Goal: Task Accomplishment & Management: Manage account settings

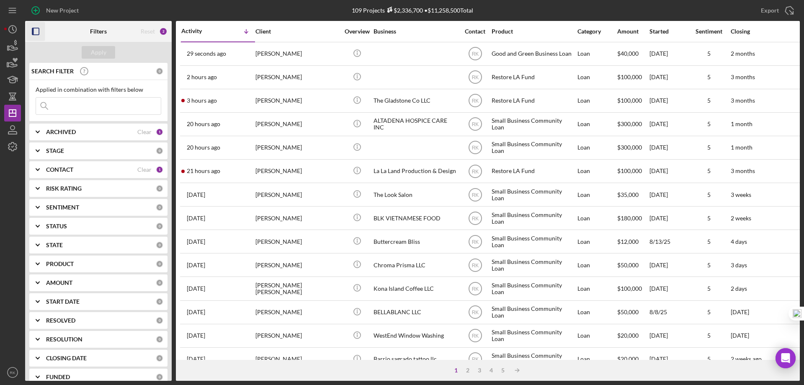
click at [37, 32] on icon "button" at bounding box center [35, 31] width 19 height 19
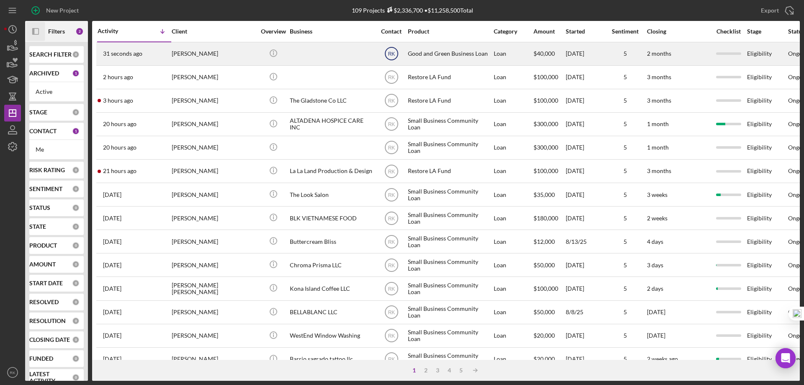
click at [392, 53] on text "RK" at bounding box center [391, 54] width 7 height 6
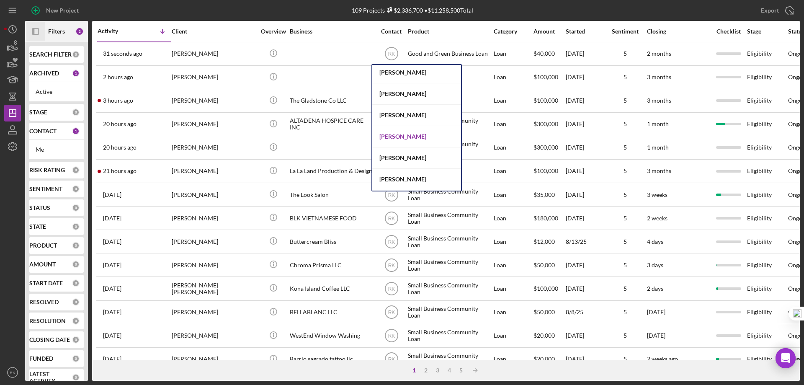
scroll to position [195, 0]
click at [400, 137] on div "[PERSON_NAME]" at bounding box center [416, 136] width 89 height 21
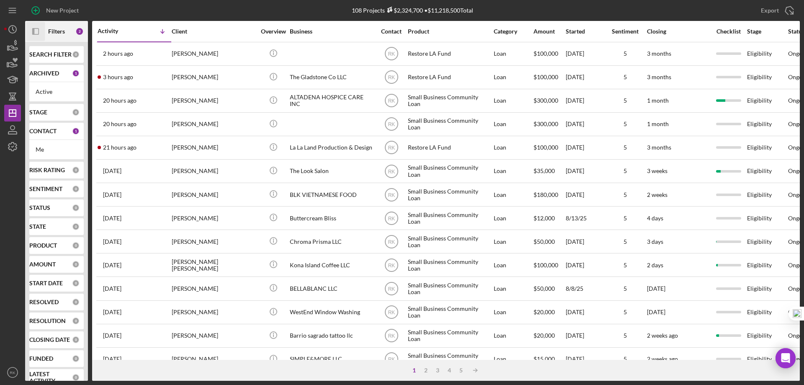
click at [47, 133] on b "CONTACT" at bounding box center [42, 131] width 27 height 7
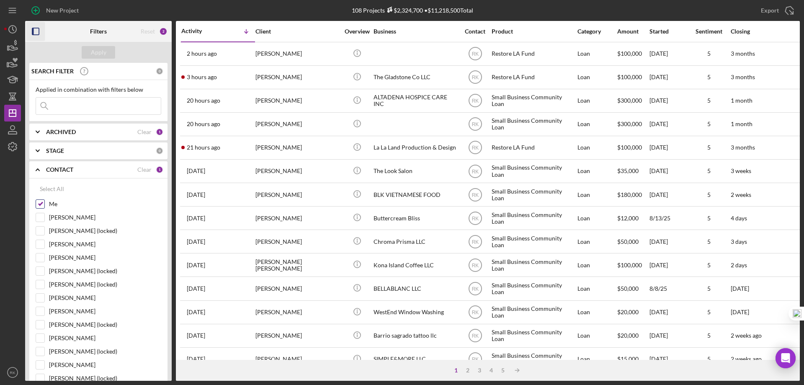
click at [40, 206] on input "Me" at bounding box center [40, 204] width 8 height 8
checkbox input "false"
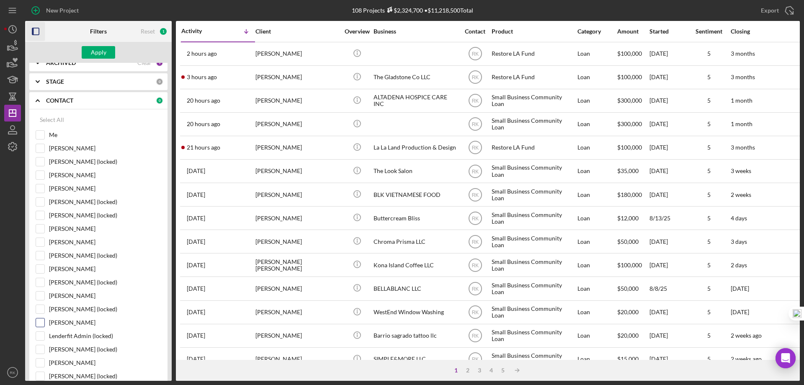
scroll to position [69, 0]
click at [39, 320] on input "[PERSON_NAME]" at bounding box center [40, 322] width 8 height 8
checkbox input "true"
drag, startPoint x: 99, startPoint y: 56, endPoint x: 105, endPoint y: 60, distance: 7.0
click at [99, 56] on div "Apply" at bounding box center [98, 52] width 15 height 13
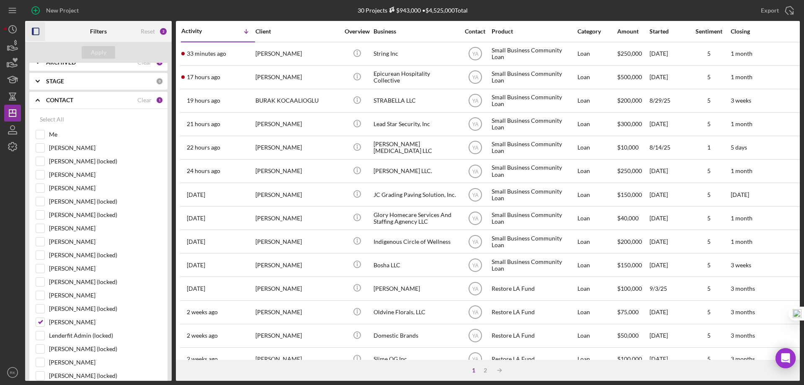
click at [38, 32] on icon "button" at bounding box center [35, 31] width 19 height 19
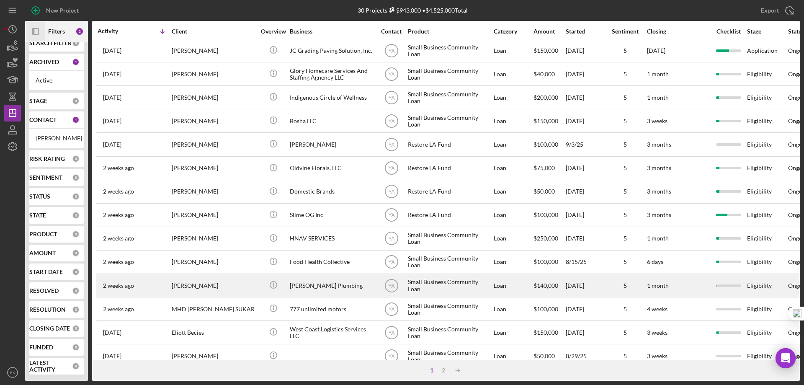
scroll to position [141, 0]
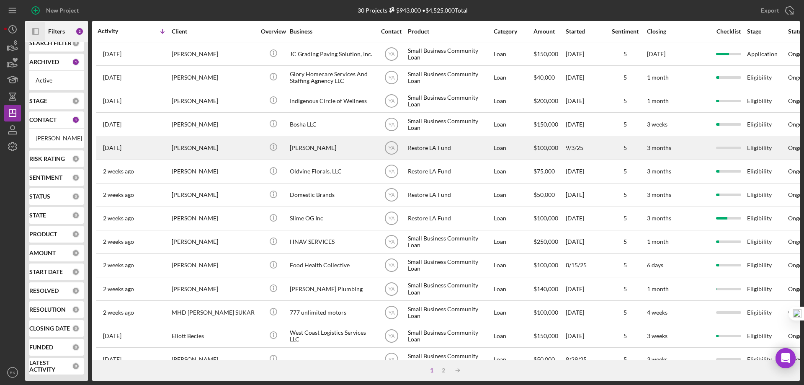
click at [417, 153] on div "Restore LA Fund" at bounding box center [450, 147] width 84 height 22
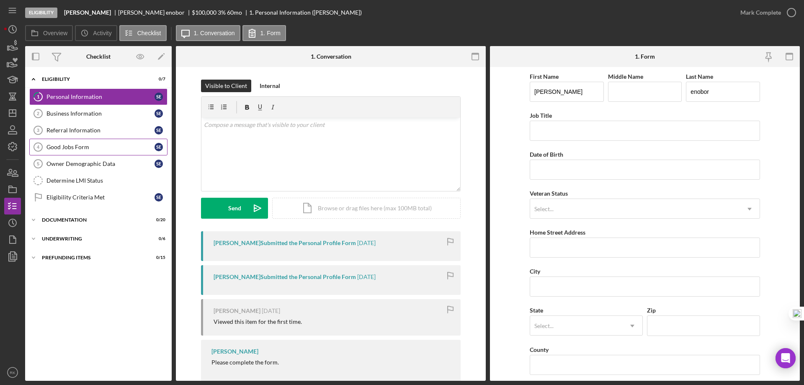
drag, startPoint x: 94, startPoint y: 129, endPoint x: 165, endPoint y: 149, distance: 74.1
click at [94, 129] on div "Referral Information" at bounding box center [100, 130] width 108 height 7
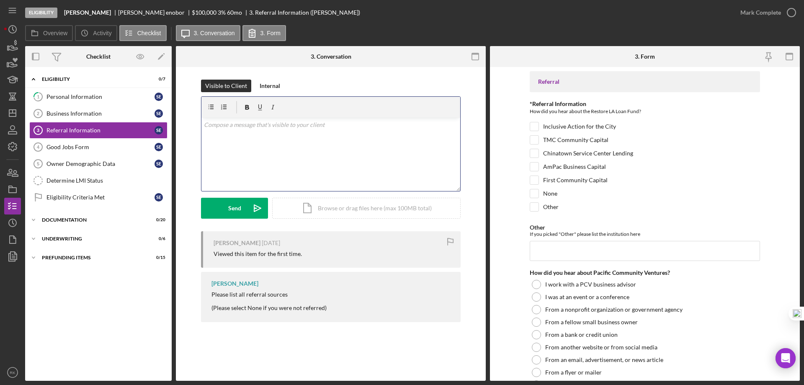
click at [250, 136] on div "v Color teal Color pink Remove color Add row above Add row below Add column bef…" at bounding box center [330, 154] width 259 height 73
drag, startPoint x: 323, startPoint y: 126, endPoint x: 195, endPoint y: 129, distance: 127.7
click at [195, 129] on div "Visible to Client Internal v Color teal Color pink Remove color Add row above A…" at bounding box center [330, 156] width 285 height 152
click at [89, 164] on div "Owner Demographic Data" at bounding box center [100, 163] width 108 height 7
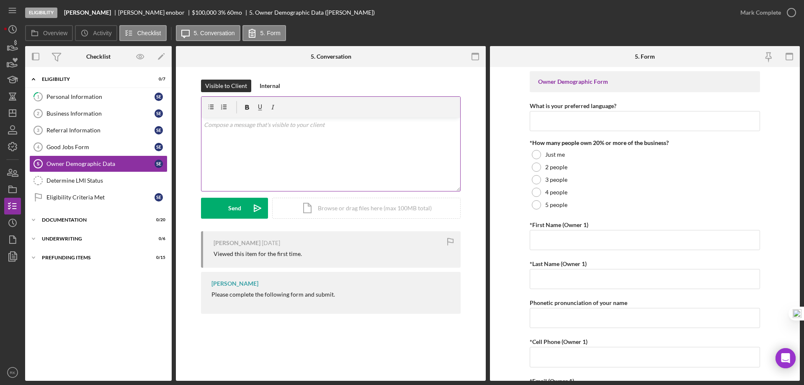
click at [237, 134] on div "v Color teal Color pink Remove color Add row above Add row below Add column bef…" at bounding box center [330, 154] width 259 height 73
click at [267, 135] on div "v Color teal Color pink Remove color Add row above Add row below Add column bef…" at bounding box center [330, 154] width 259 height 73
drag, startPoint x: 345, startPoint y: 123, endPoint x: 195, endPoint y: 138, distance: 150.5
click at [195, 138] on div "Visible to Client Internal v Color teal Color pink Remove color Add row above A…" at bounding box center [330, 156] width 285 height 152
click at [13, 115] on icon "Icon/Dashboard" at bounding box center [12, 113] width 21 height 21
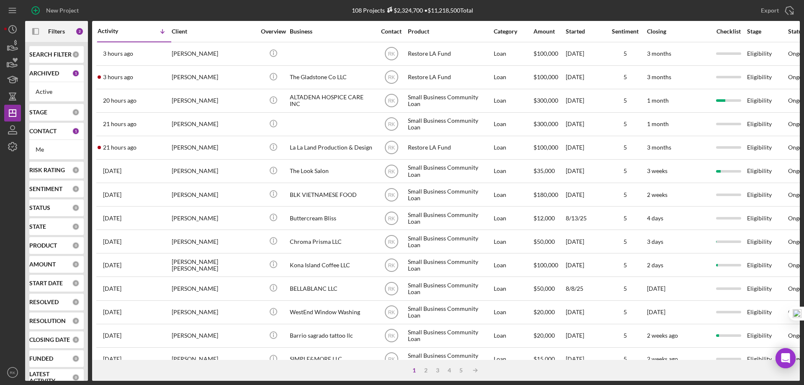
click at [53, 130] on b "CONTACT" at bounding box center [42, 131] width 27 height 7
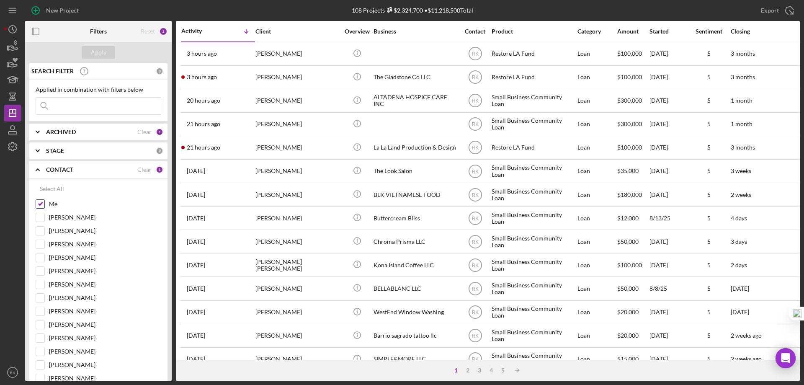
click at [39, 207] on input "Me" at bounding box center [40, 204] width 8 height 8
checkbox input "false"
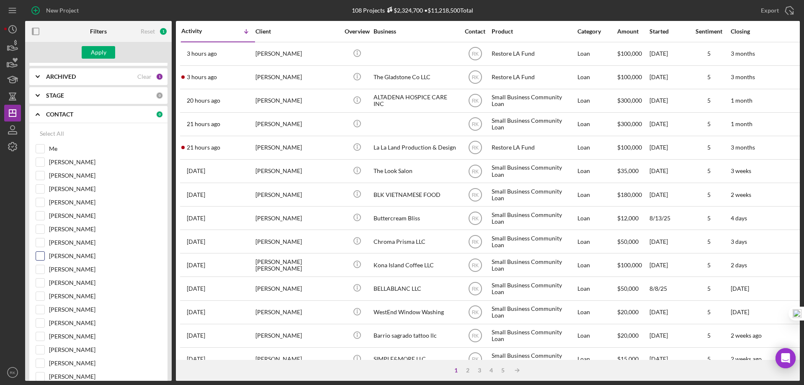
scroll to position [56, 0]
click at [41, 255] on input "[PERSON_NAME]" at bounding box center [40, 255] width 8 height 8
checkbox input "true"
click at [95, 52] on div "Apply" at bounding box center [98, 52] width 15 height 13
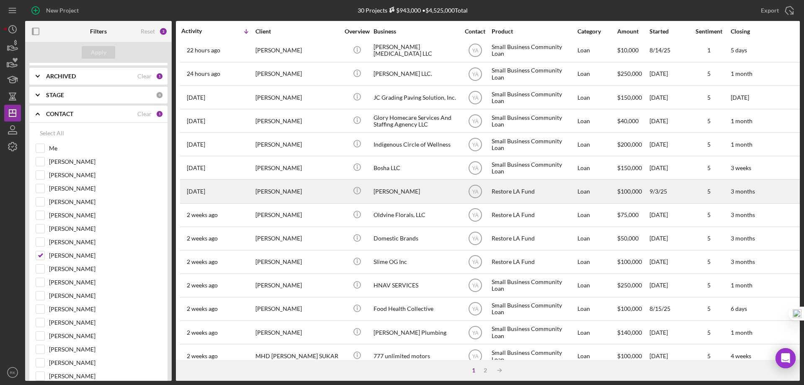
scroll to position [98, 0]
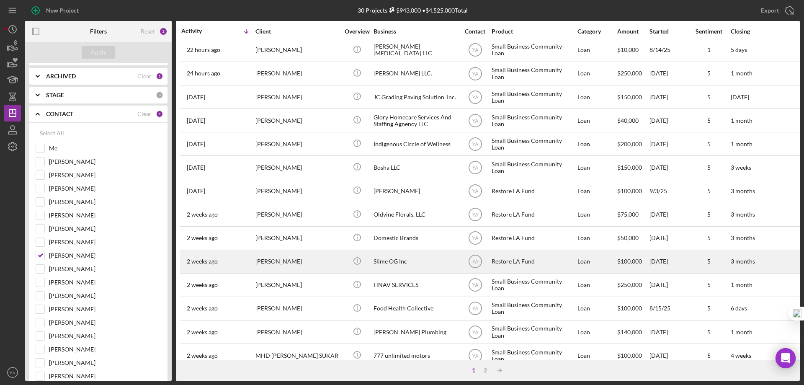
click at [385, 261] on div "Slime OG Inc" at bounding box center [415, 261] width 84 height 22
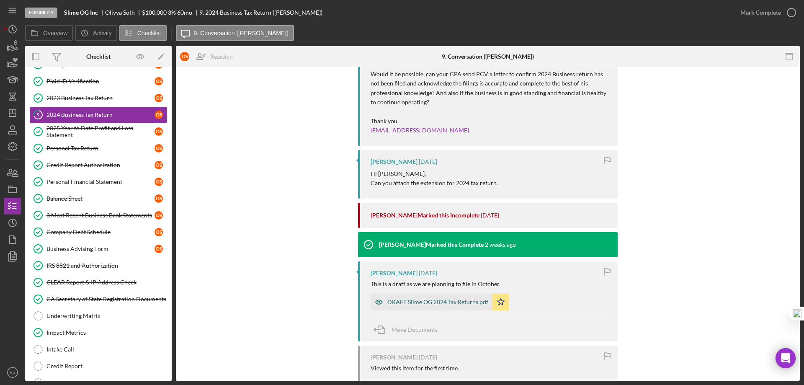
scroll to position [181, 0]
click at [428, 301] on div "DRAFT Slime OG 2024 Tax Returns.pdf" at bounding box center [437, 301] width 101 height 7
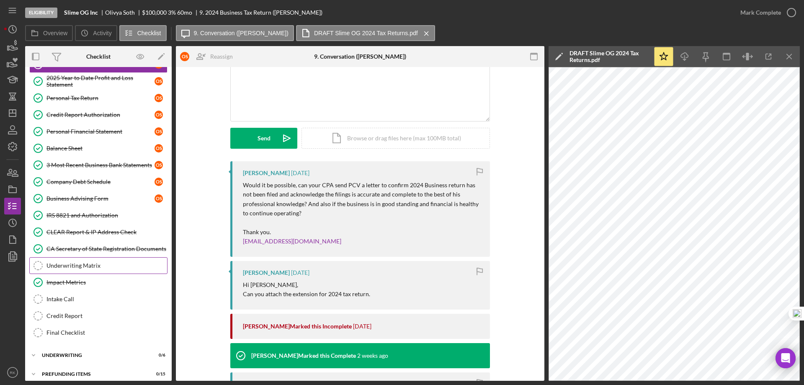
scroll to position [126, 0]
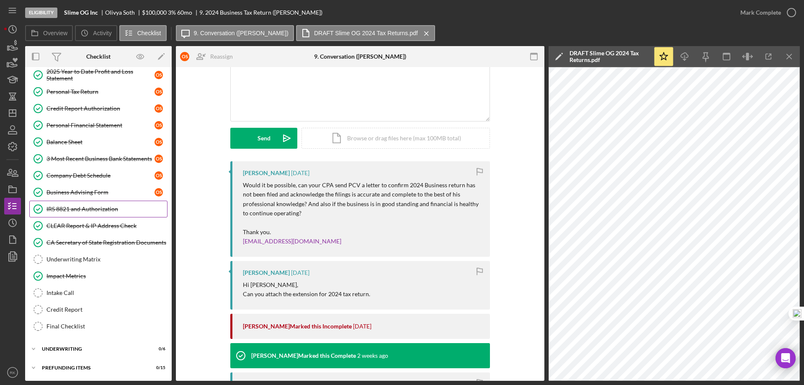
drag, startPoint x: 80, startPoint y: 206, endPoint x: 121, endPoint y: 210, distance: 41.2
click at [80, 206] on div "IRS 8821 and Authorization" at bounding box center [106, 209] width 121 height 7
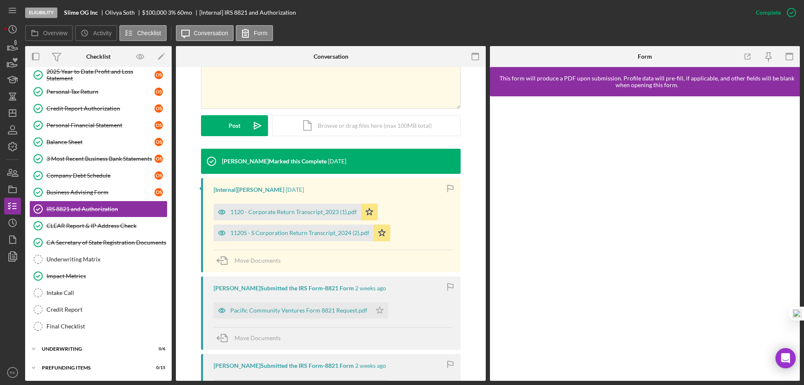
scroll to position [181, 0]
click at [306, 233] on div "1120S - S Corporation Return Transcript_2024 (2).pdf" at bounding box center [299, 232] width 139 height 7
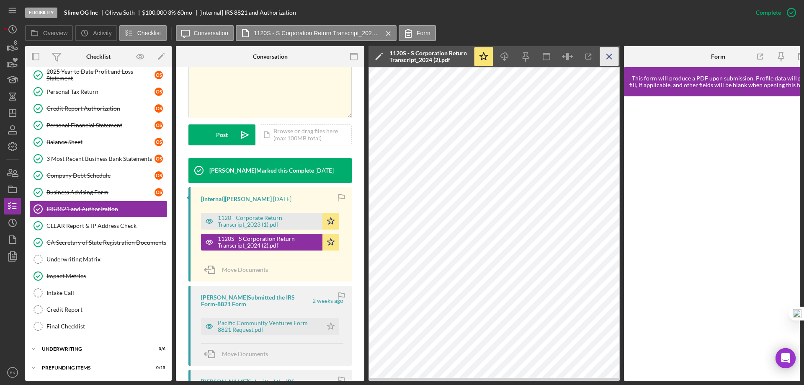
click at [608, 57] on line "button" at bounding box center [609, 56] width 5 height 5
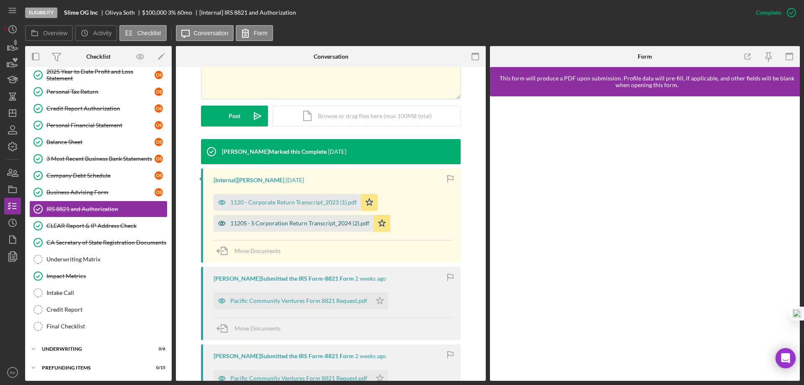
scroll to position [181, 0]
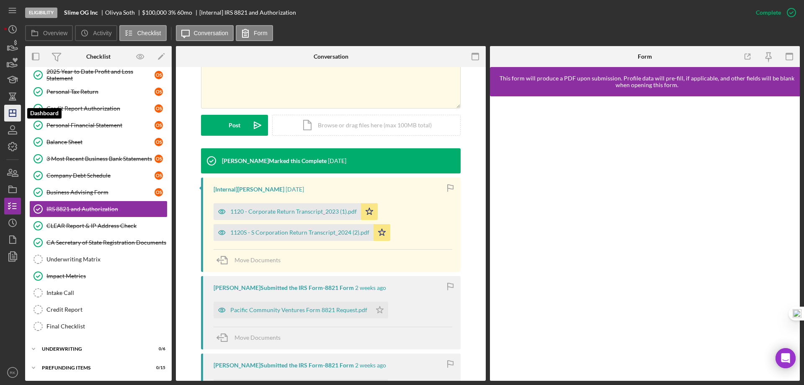
click at [15, 111] on polygon "button" at bounding box center [12, 113] width 7 height 7
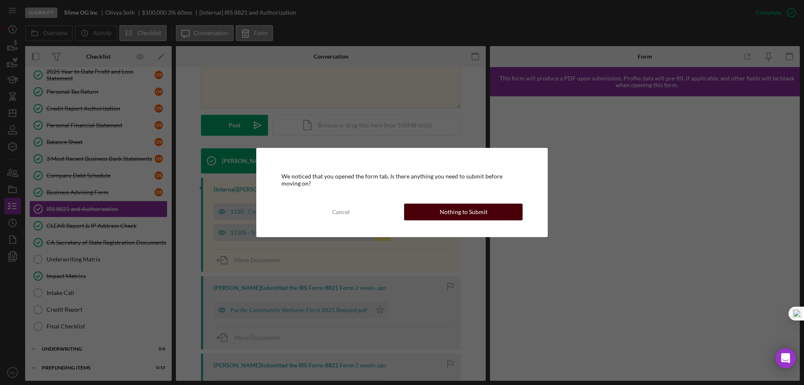
click at [414, 212] on button "Nothing to Submit" at bounding box center [463, 211] width 118 height 17
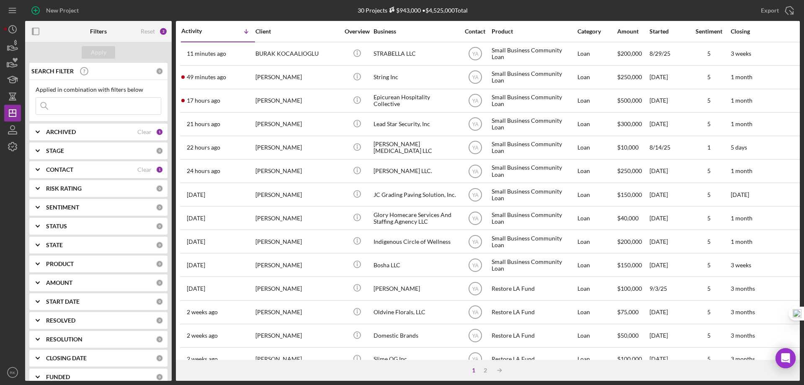
click at [51, 168] on b "CONTACT" at bounding box center [59, 169] width 27 height 7
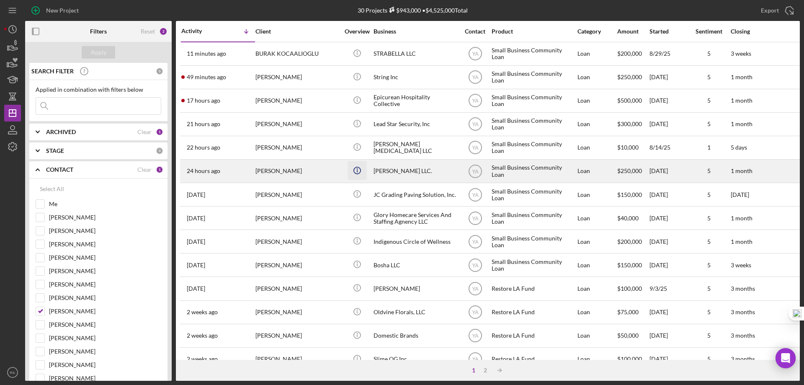
click at [365, 170] on icon "Icon/Info" at bounding box center [356, 170] width 19 height 19
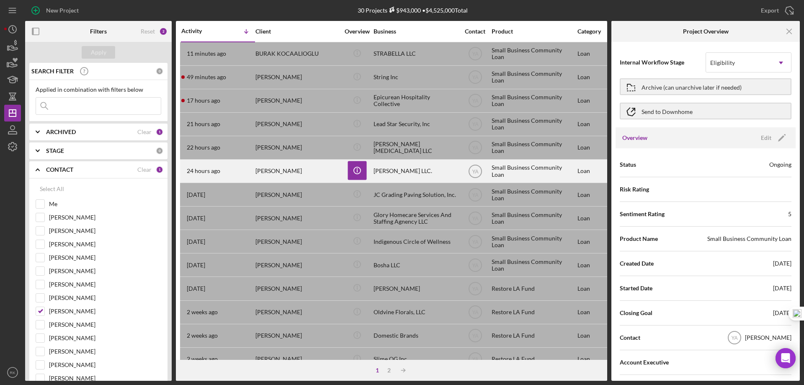
click at [267, 172] on div "[PERSON_NAME]" at bounding box center [297, 171] width 84 height 22
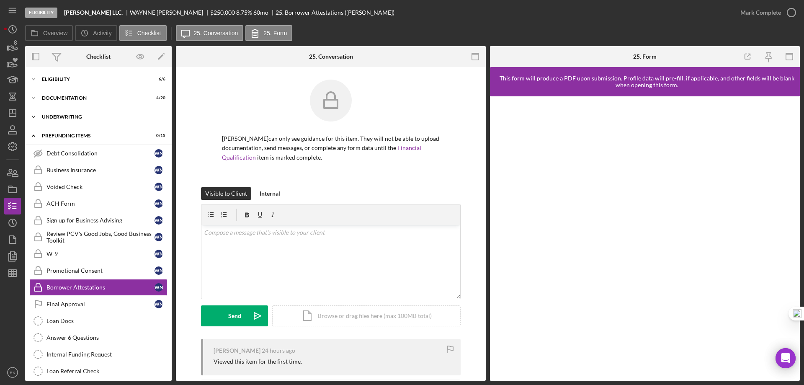
click at [69, 112] on div "Icon/Expander Underwriting 0 / 8" at bounding box center [98, 116] width 147 height 17
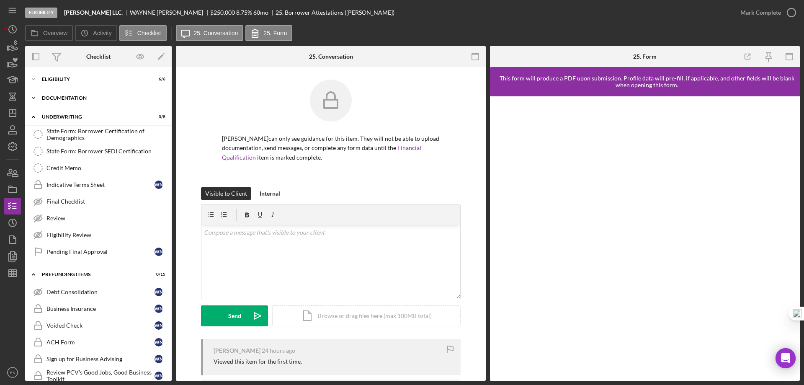
click at [68, 100] on div "Documentation" at bounding box center [101, 97] width 119 height 5
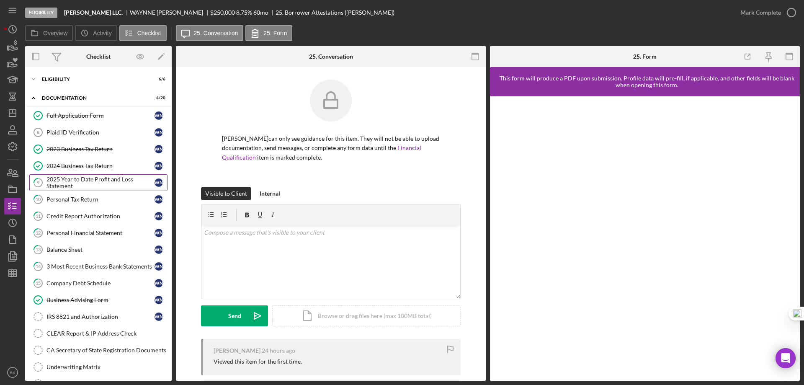
click at [78, 180] on div "2025 Year to Date Profit and Loss Statement" at bounding box center [100, 182] width 108 height 13
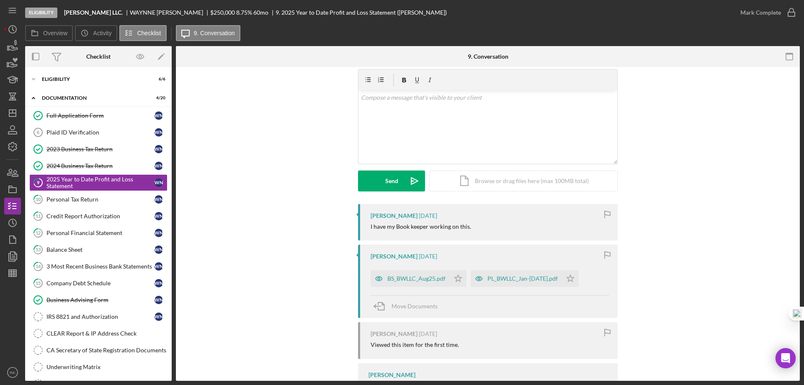
scroll to position [28, 0]
click at [508, 278] on div "PL_BWLLC_Jan-[DATE].pdf" at bounding box center [522, 278] width 70 height 7
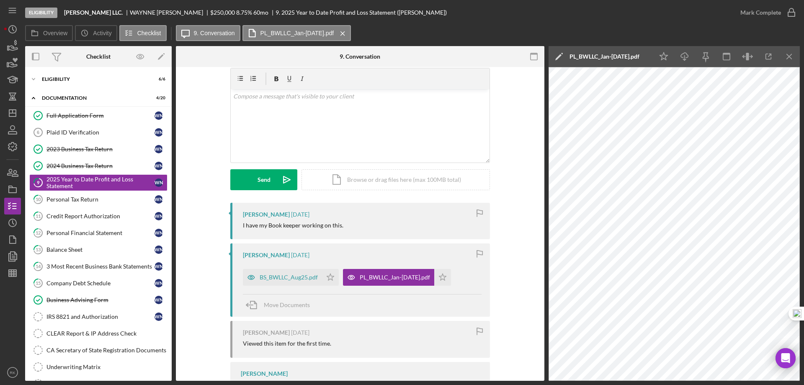
scroll to position [28, 0]
click at [294, 278] on div "BS_BWLLC_Aug25.pdf" at bounding box center [289, 277] width 58 height 7
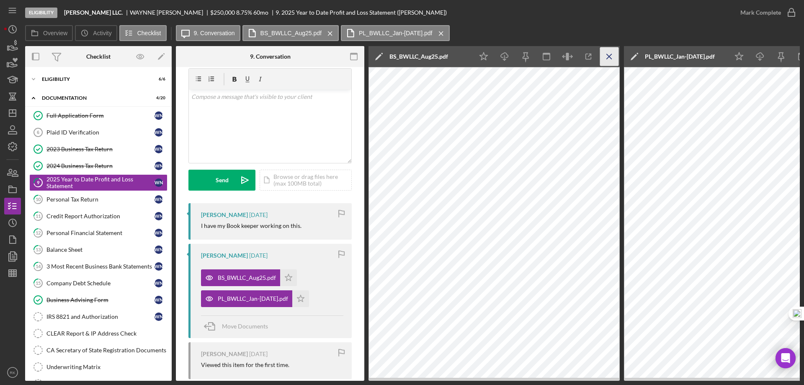
click at [609, 61] on icon "Icon/Menu Close" at bounding box center [609, 56] width 19 height 19
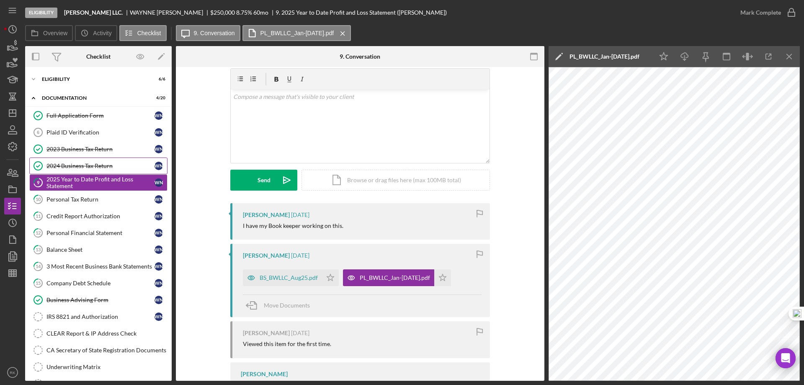
click at [75, 168] on div "2024 Business Tax Return" at bounding box center [100, 165] width 108 height 7
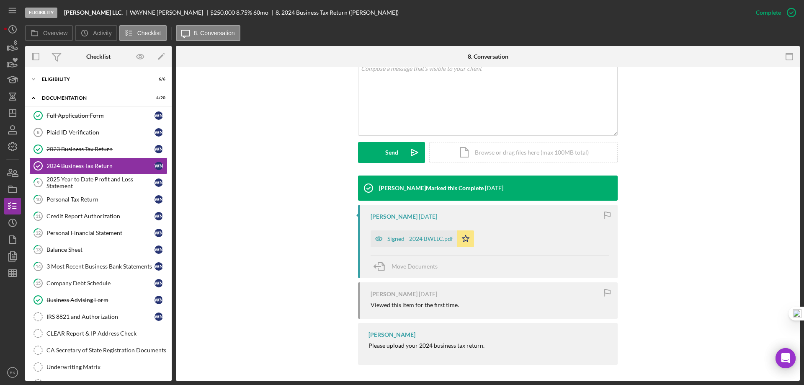
scroll to position [172, 0]
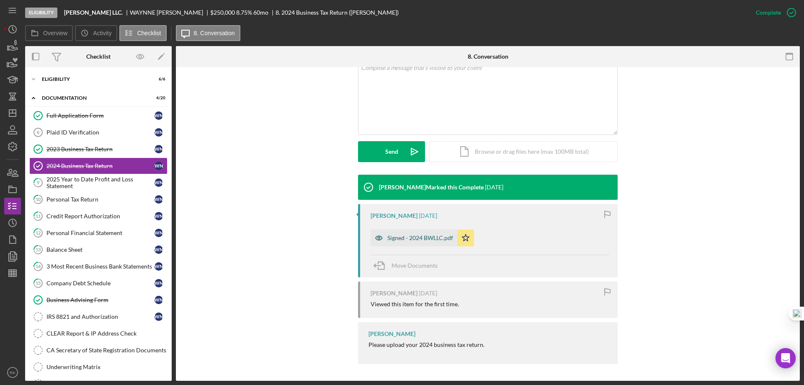
click at [405, 238] on div "Signed - 2024 BWLLC.pdf" at bounding box center [420, 237] width 66 height 7
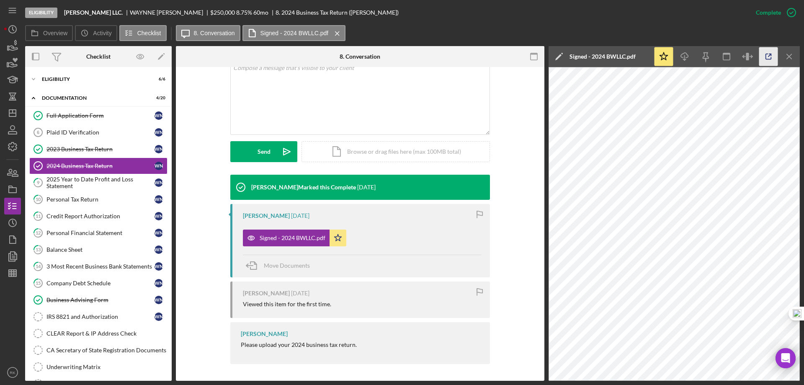
click at [768, 57] on icon "button" at bounding box center [768, 56] width 19 height 19
click at [12, 113] on line "button" at bounding box center [12, 113] width 7 height 0
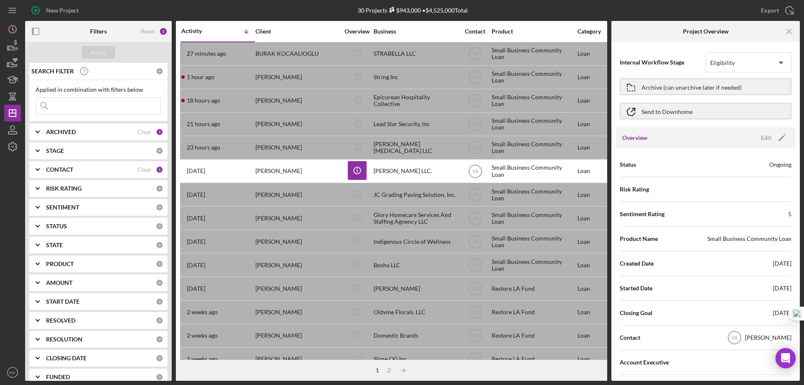
click at [36, 170] on icon "Icon/Expander" at bounding box center [37, 169] width 21 height 21
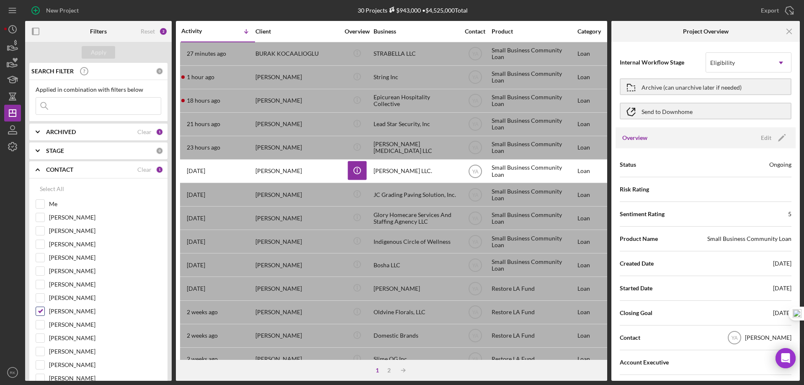
click at [40, 308] on input "[PERSON_NAME]" at bounding box center [40, 311] width 8 height 8
checkbox input "false"
click at [44, 283] on input "[PERSON_NAME]" at bounding box center [40, 284] width 8 height 8
checkbox input "true"
click at [93, 55] on div "Apply" at bounding box center [98, 52] width 15 height 13
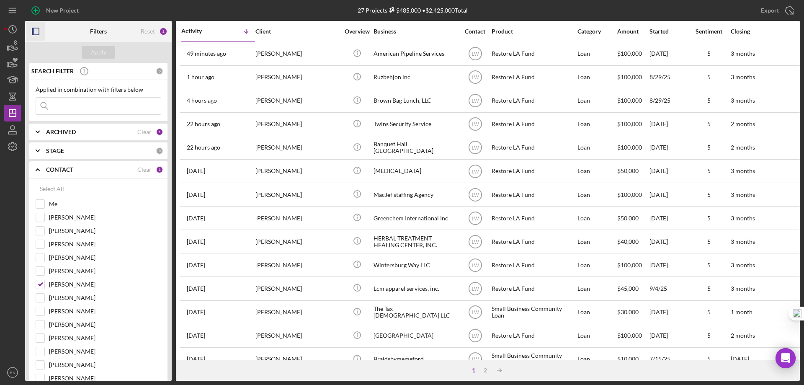
click at [36, 31] on icon "button" at bounding box center [35, 31] width 19 height 19
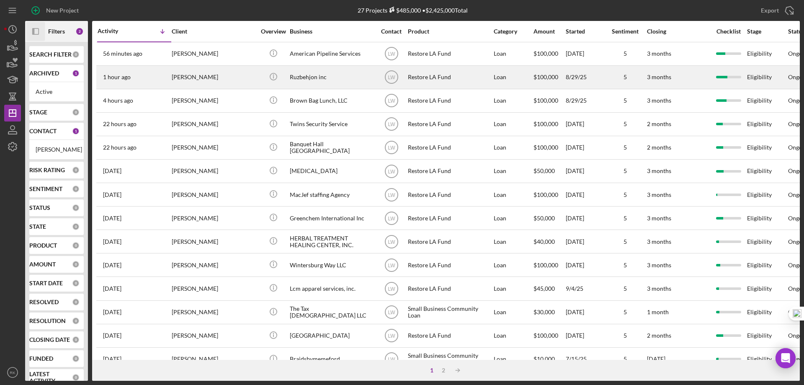
click at [323, 78] on div "Ruzbehjon inc" at bounding box center [332, 77] width 84 height 22
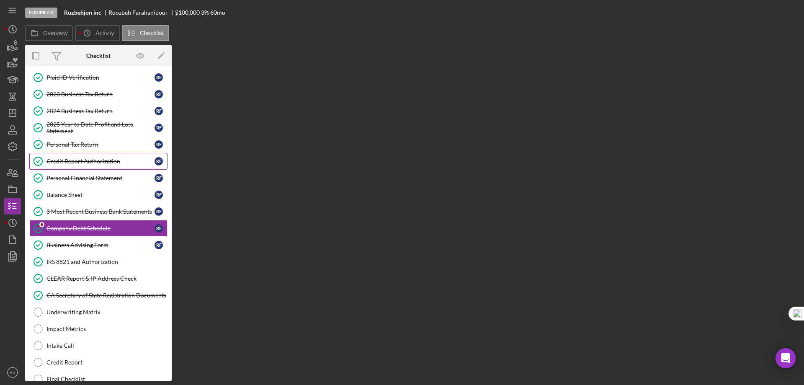
scroll to position [59, 0]
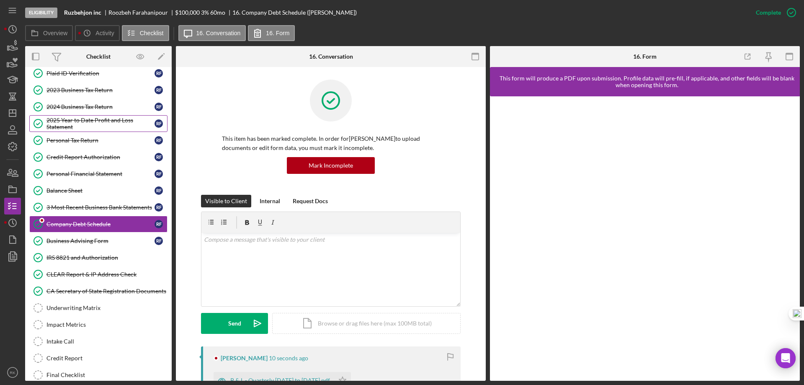
click at [77, 121] on div "2025 Year to Date Profit and Loss Statement" at bounding box center [100, 123] width 108 height 13
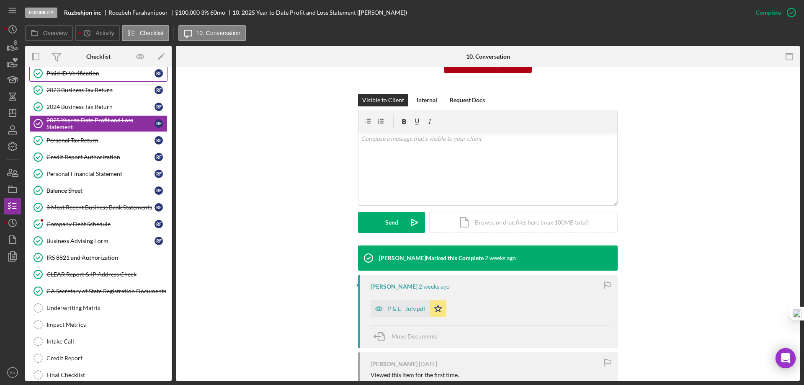
scroll to position [92, 0]
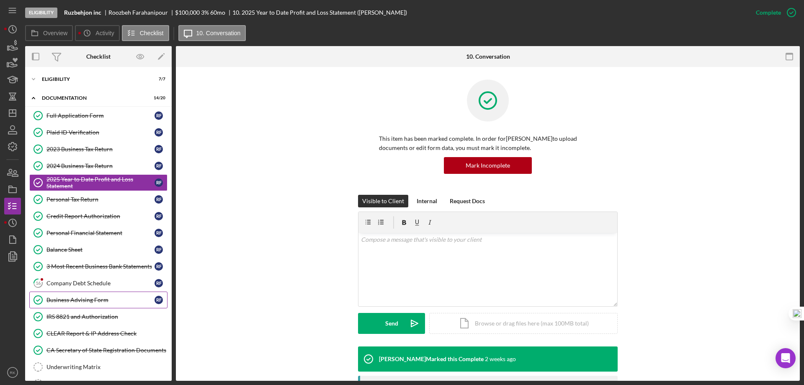
click at [95, 288] on link "16 Company Debt Schedule R F" at bounding box center [98, 283] width 138 height 17
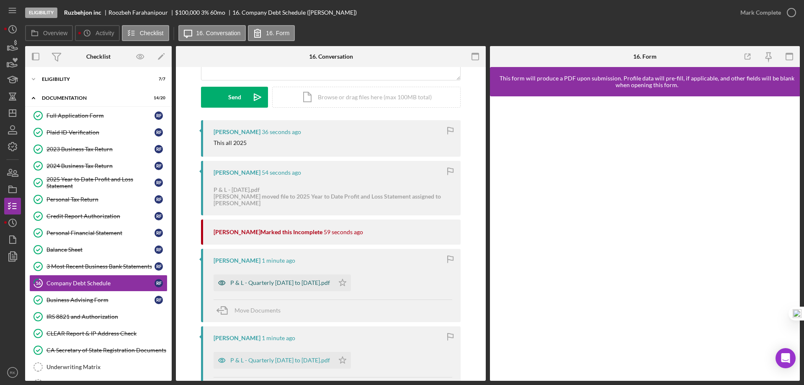
scroll to position [111, 0]
click at [275, 283] on div "P & L - Quarterly [DATE] to [DATE].pdf" at bounding box center [280, 282] width 100 height 7
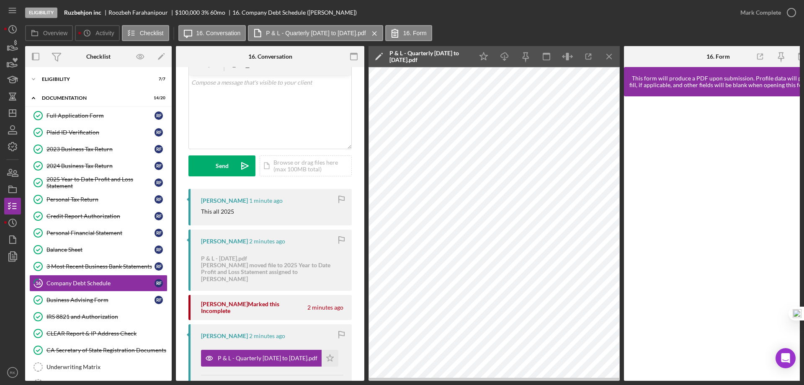
scroll to position [42, 0]
click at [9, 116] on polygon "button" at bounding box center [12, 113] width 7 height 7
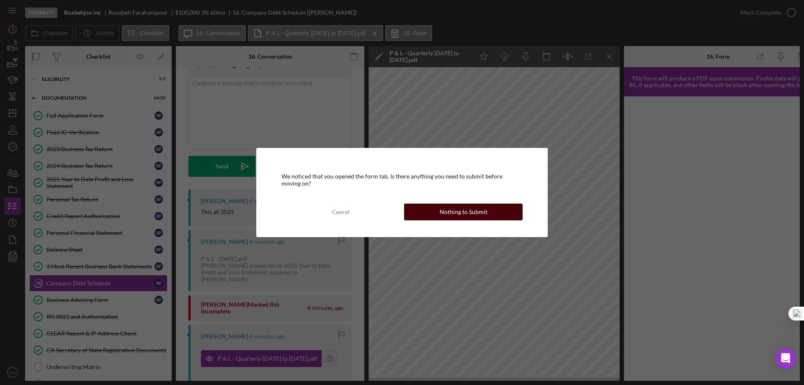
click at [480, 218] on div "Nothing to Submit" at bounding box center [464, 211] width 48 height 17
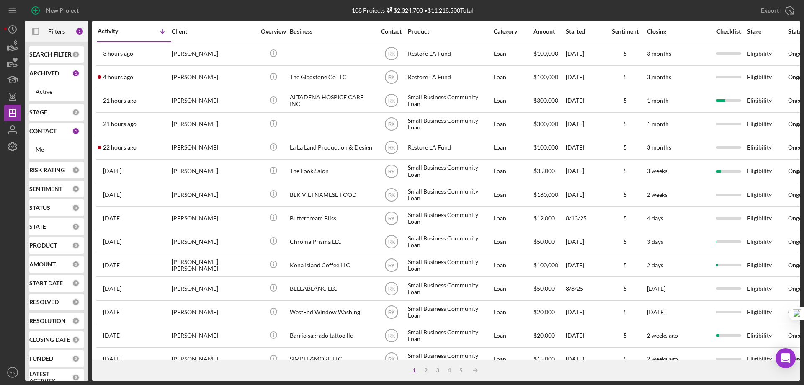
click at [41, 138] on div "CONTACT 1" at bounding box center [54, 131] width 50 height 17
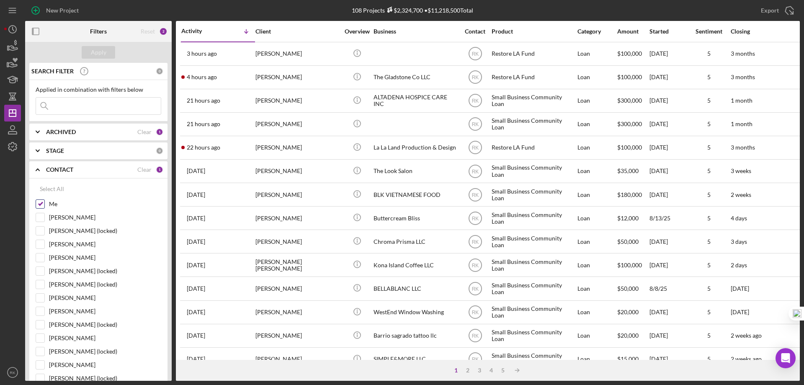
click at [41, 206] on input "Me" at bounding box center [40, 204] width 8 height 8
checkbox input "false"
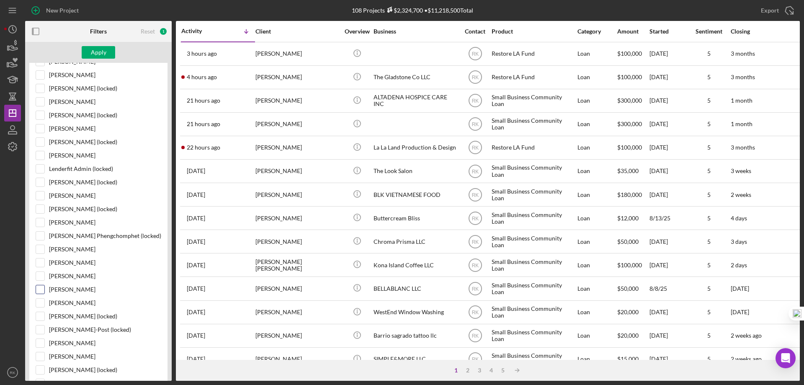
scroll to position [237, 0]
click at [44, 353] on input "[PERSON_NAME]" at bounding box center [40, 355] width 8 height 8
checkbox input "true"
click at [103, 57] on div "Apply" at bounding box center [98, 52] width 15 height 13
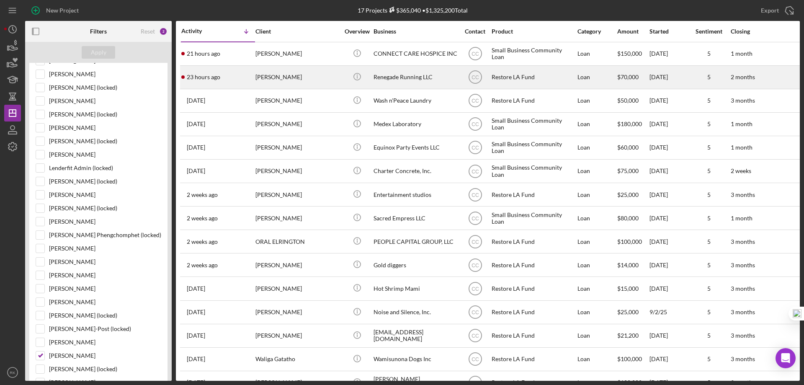
click at [397, 80] on div "Renegade Running LLC" at bounding box center [415, 77] width 84 height 22
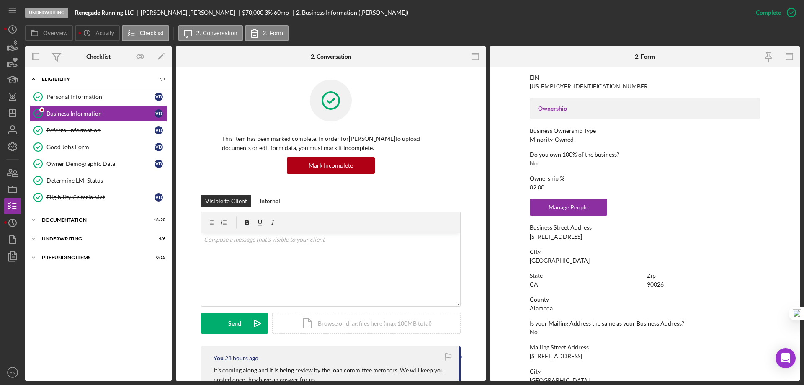
scroll to position [251, 0]
click at [77, 178] on div "Determine LMI Status" at bounding box center [106, 180] width 121 height 7
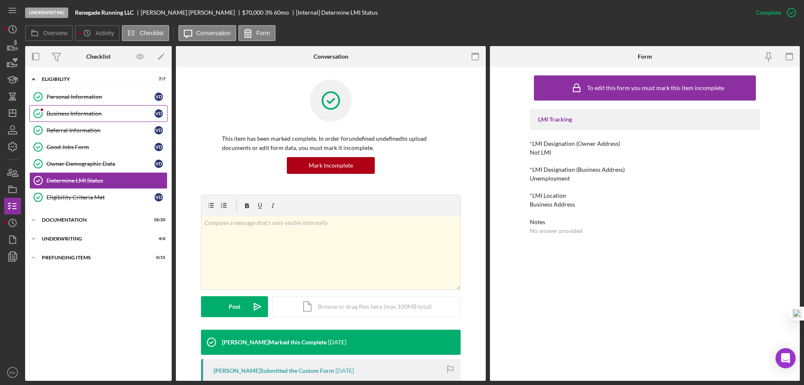
click at [85, 102] on link "Personal Information Personal Information V D" at bounding box center [98, 96] width 138 height 17
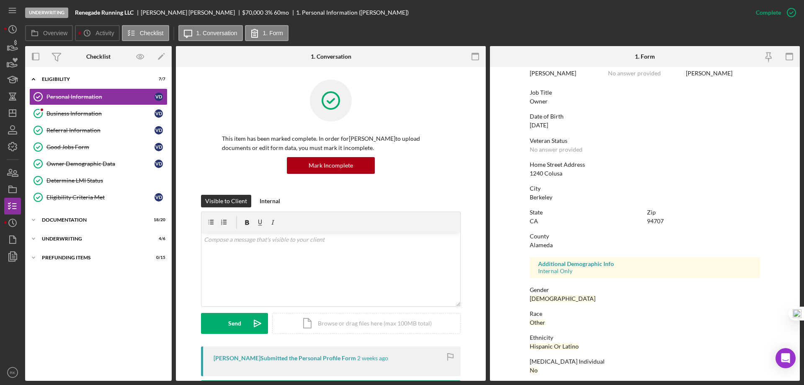
scroll to position [77, 0]
